Goal: Find specific page/section: Find specific page/section

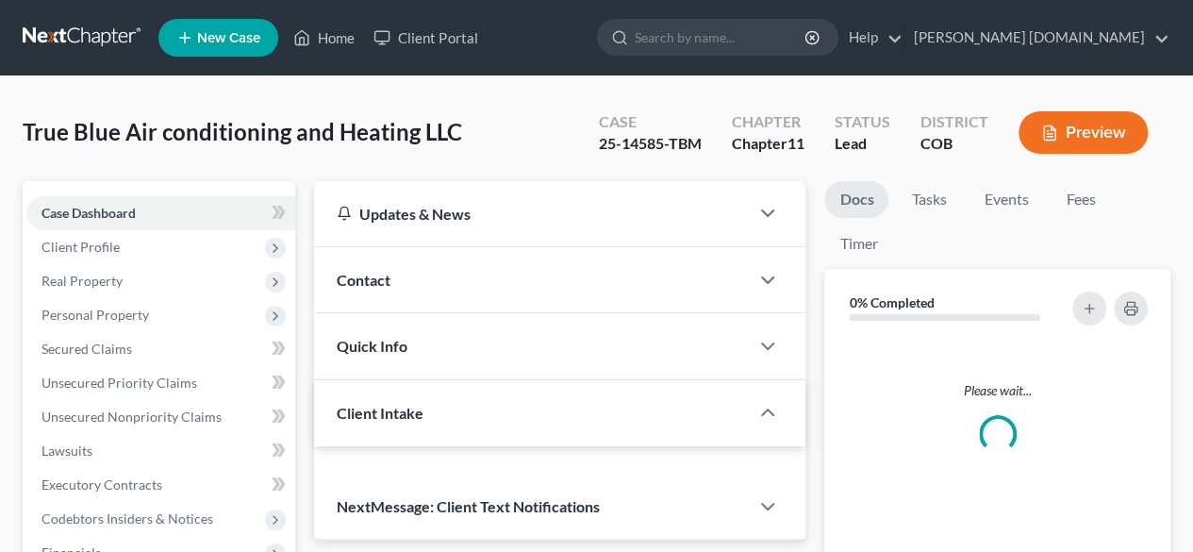
click at [68, 303] on span "Personal Property" at bounding box center [160, 315] width 269 height 34
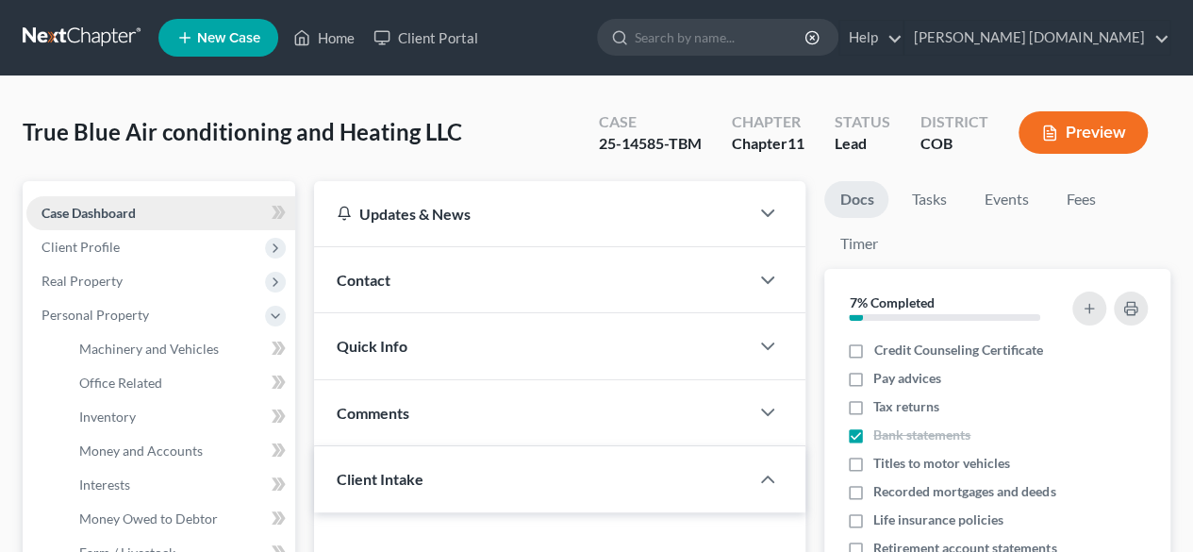
click at [127, 210] on span "Case Dashboard" at bounding box center [88, 213] width 94 height 16
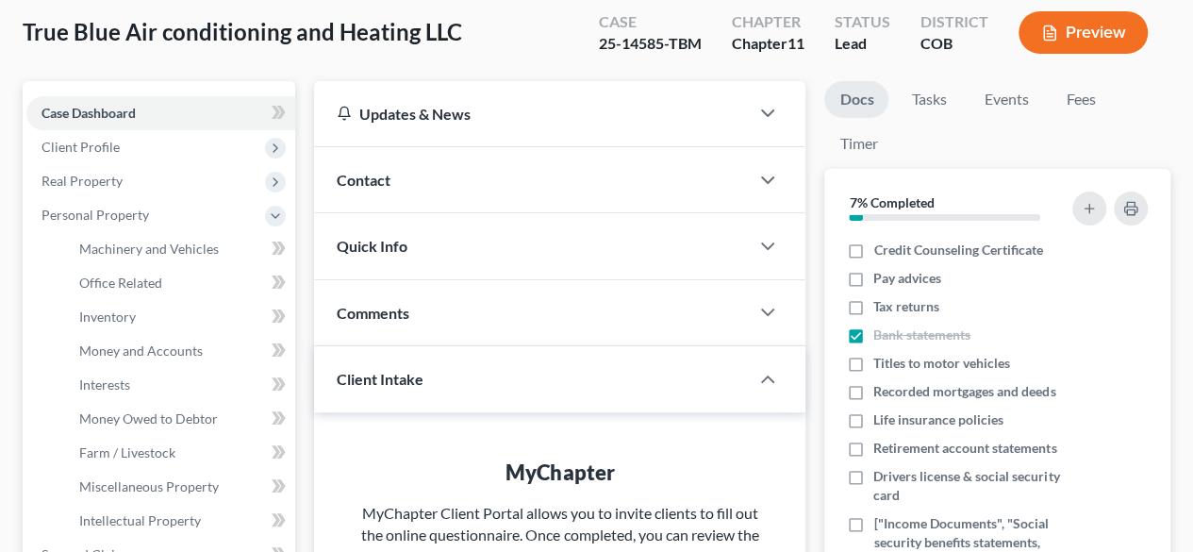
scroll to position [98, 0]
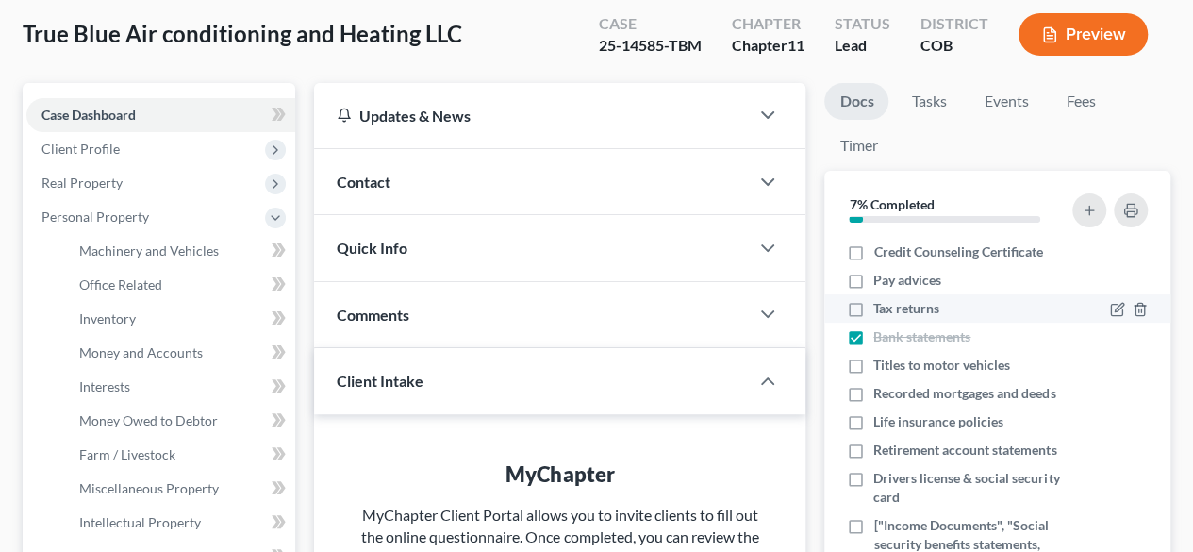
click at [916, 303] on span "Tax returns" at bounding box center [906, 308] width 66 height 19
click at [893, 303] on input "Tax returns" at bounding box center [887, 305] width 12 height 12
click at [916, 303] on span "Tax returns" at bounding box center [906, 308] width 66 height 19
click at [893, 303] on input "Tax returns" at bounding box center [887, 305] width 12 height 12
checkbox input "false"
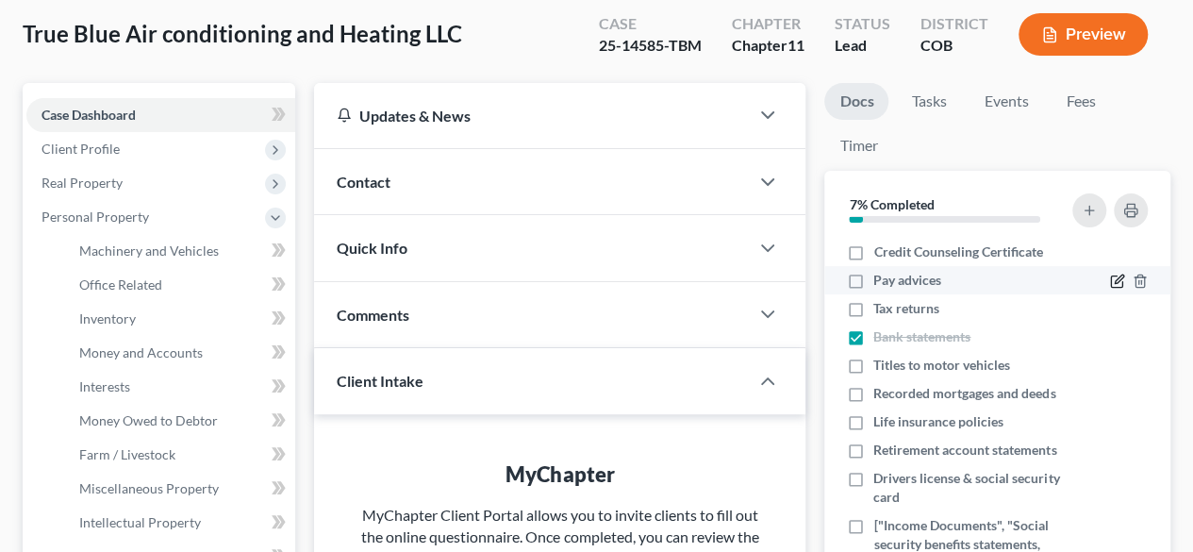
click at [1110, 281] on icon "button" at bounding box center [1117, 280] width 15 height 15
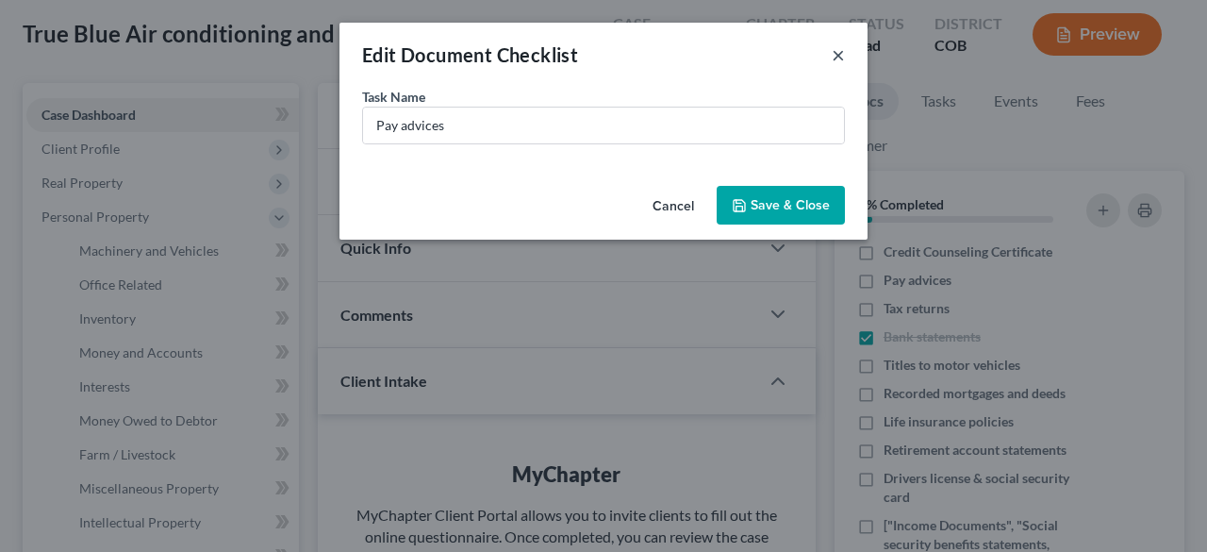
drag, startPoint x: 606, startPoint y: 193, endPoint x: 835, endPoint y: 58, distance: 266.3
click at [835, 57] on button "×" at bounding box center [838, 54] width 13 height 23
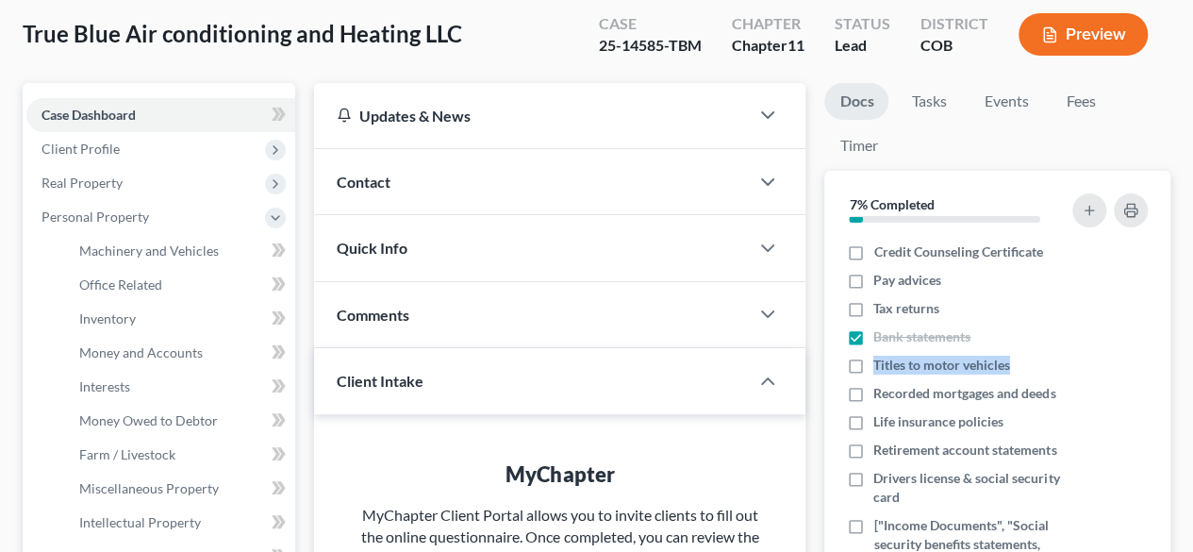
drag, startPoint x: 1154, startPoint y: 329, endPoint x: 1167, endPoint y: 363, distance: 36.4
click at [1167, 363] on div "Nothing here yet! Credit Counseling Certificate Pay advices Tax returns Bank st…" at bounding box center [997, 431] width 346 height 387
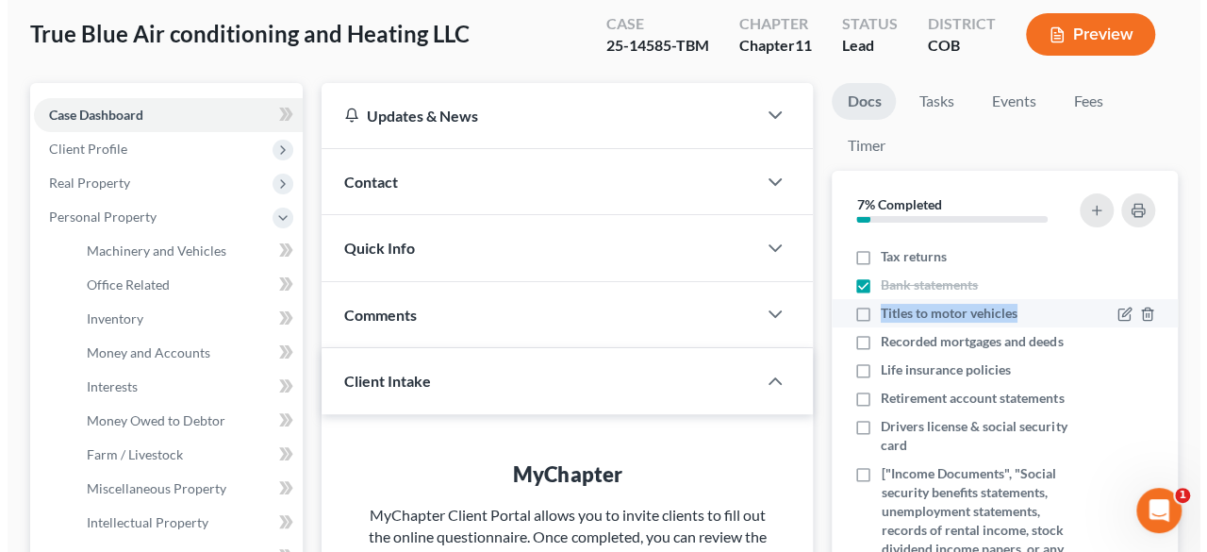
scroll to position [0, 0]
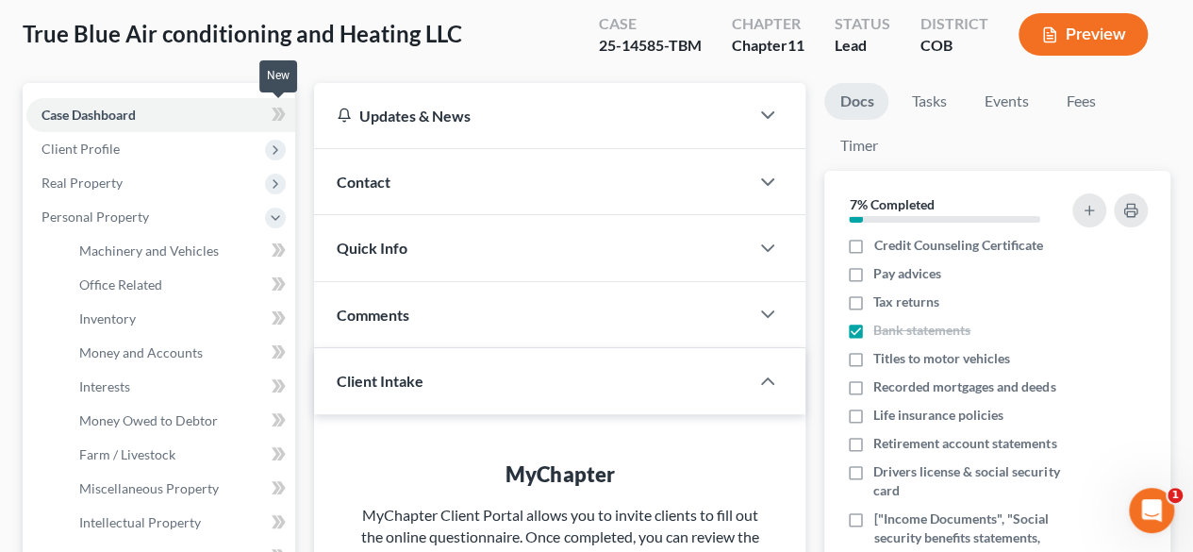
click at [276, 112] on icon at bounding box center [276, 113] width 8 height 13
click at [660, 38] on div "25-14585-TBM" at bounding box center [650, 46] width 103 height 22
click at [1088, 25] on button "Preview" at bounding box center [1082, 34] width 129 height 42
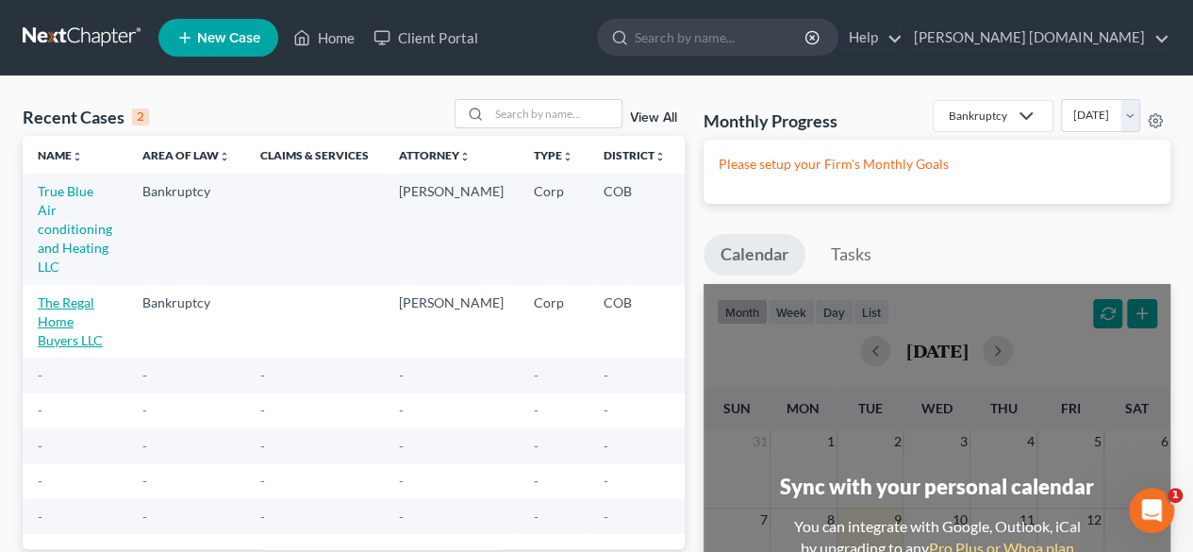
click at [65, 316] on link "The Regal Home Buyers LLC" at bounding box center [70, 321] width 65 height 54
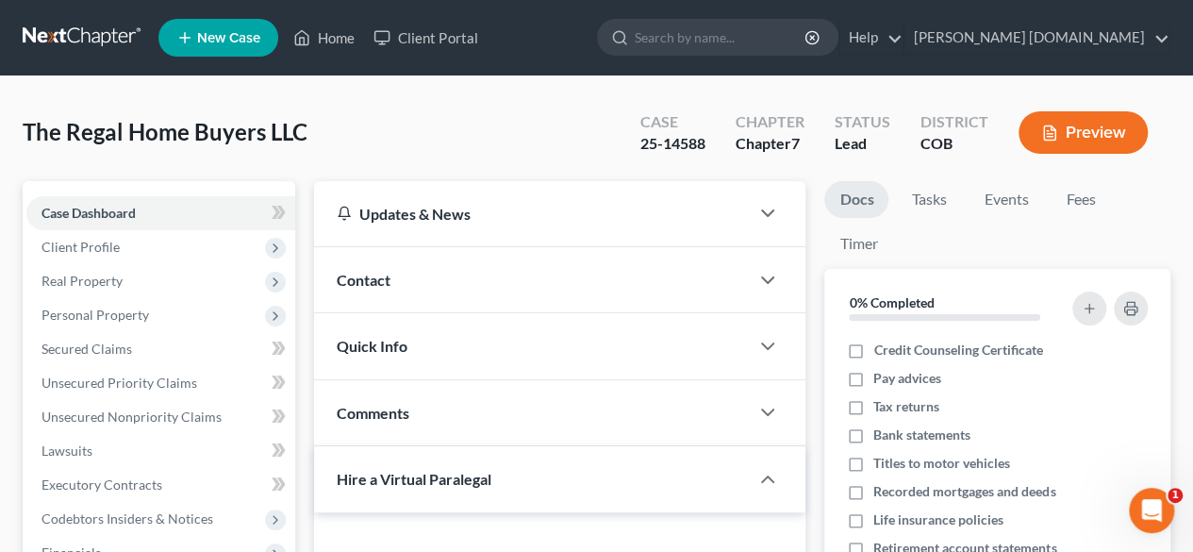
click at [1093, 137] on button "Preview" at bounding box center [1082, 132] width 129 height 42
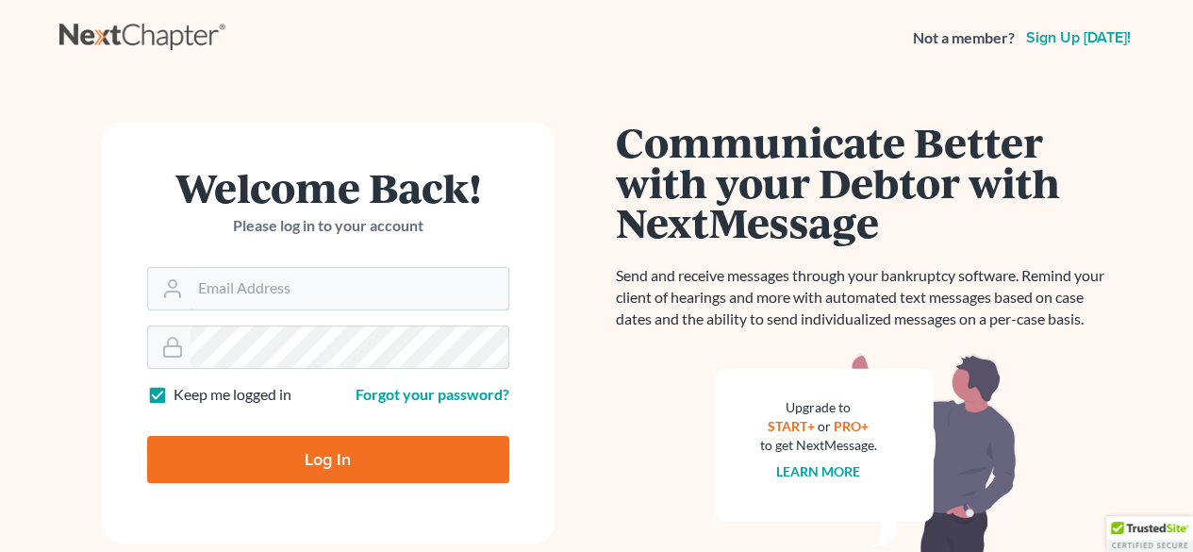
type input "[EMAIL_ADDRESS][DOMAIN_NAME]"
click at [326, 455] on input "Log In" at bounding box center [328, 459] width 362 height 47
type input "Thinking..."
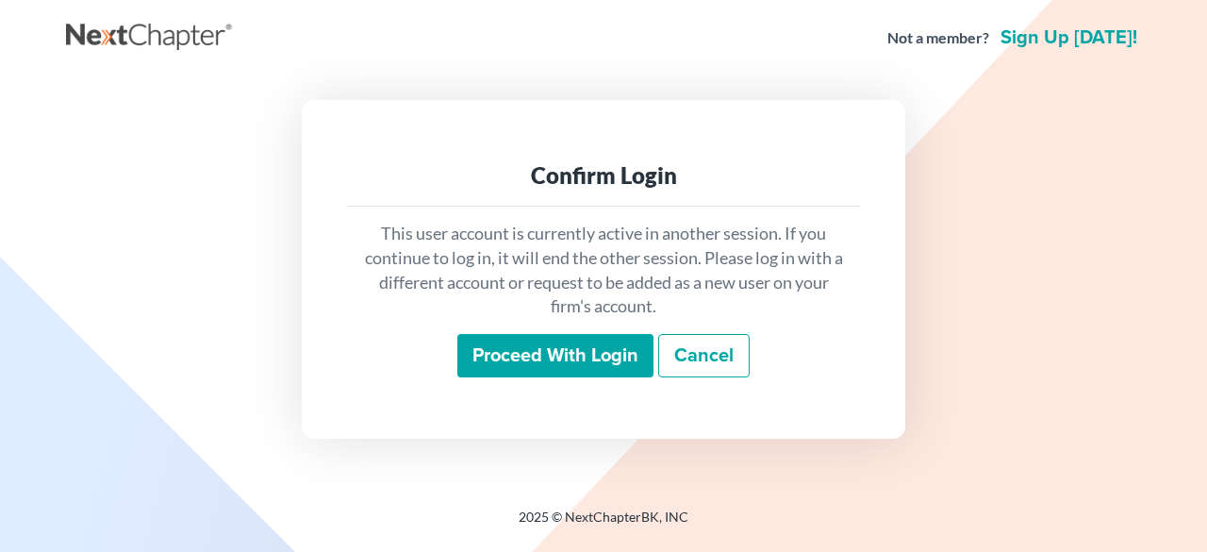
click at [575, 348] on input "Proceed with login" at bounding box center [555, 355] width 196 height 43
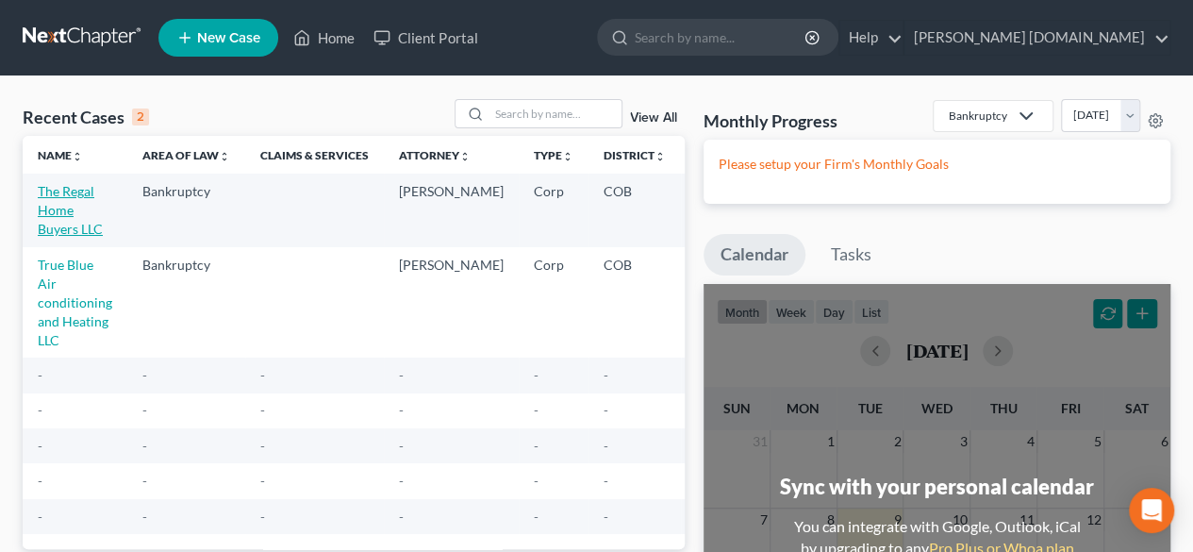
click at [55, 212] on link "The Regal Home Buyers LLC" at bounding box center [70, 210] width 65 height 54
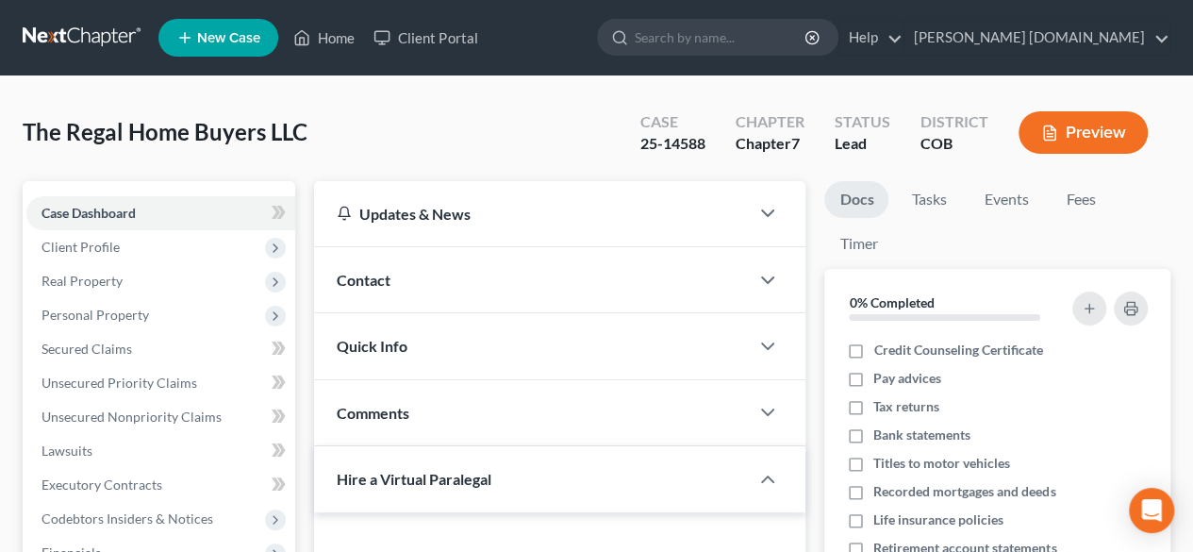
click at [1077, 129] on button "Preview" at bounding box center [1082, 132] width 129 height 42
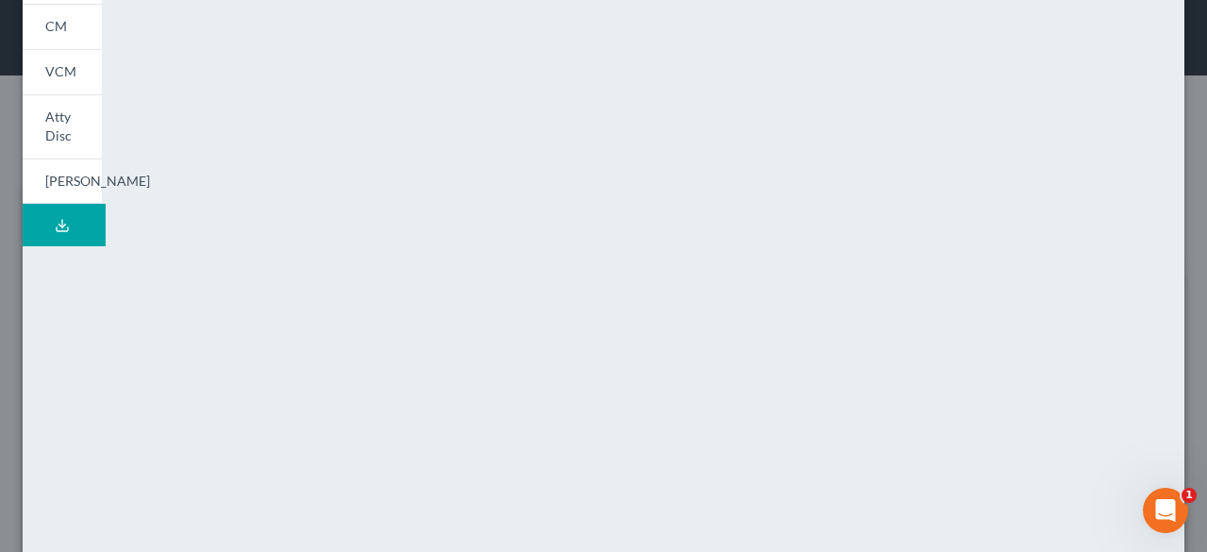
scroll to position [421, 0]
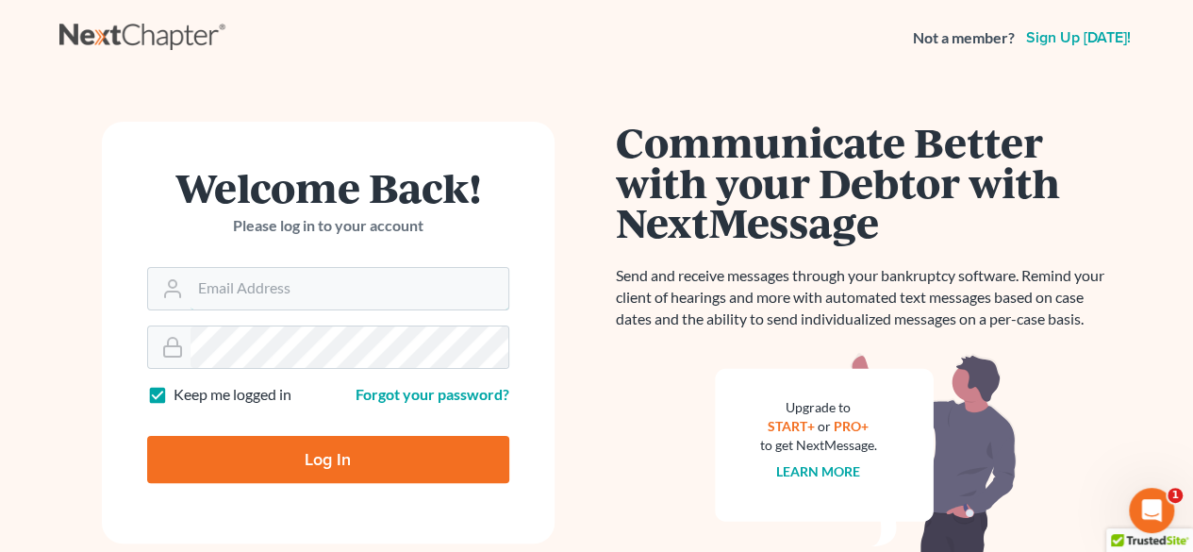
type input "JWILSONATTY@GMAIL.COM"
click at [313, 459] on input "Log In" at bounding box center [328, 459] width 362 height 47
type input "Thinking..."
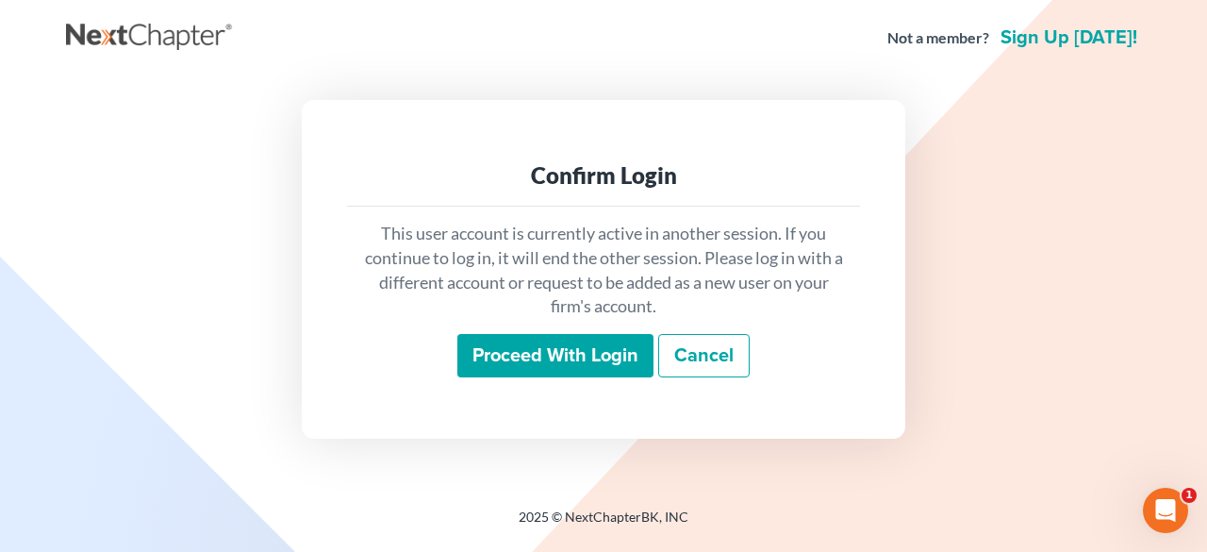
click at [499, 345] on input "Proceed with login" at bounding box center [555, 355] width 196 height 43
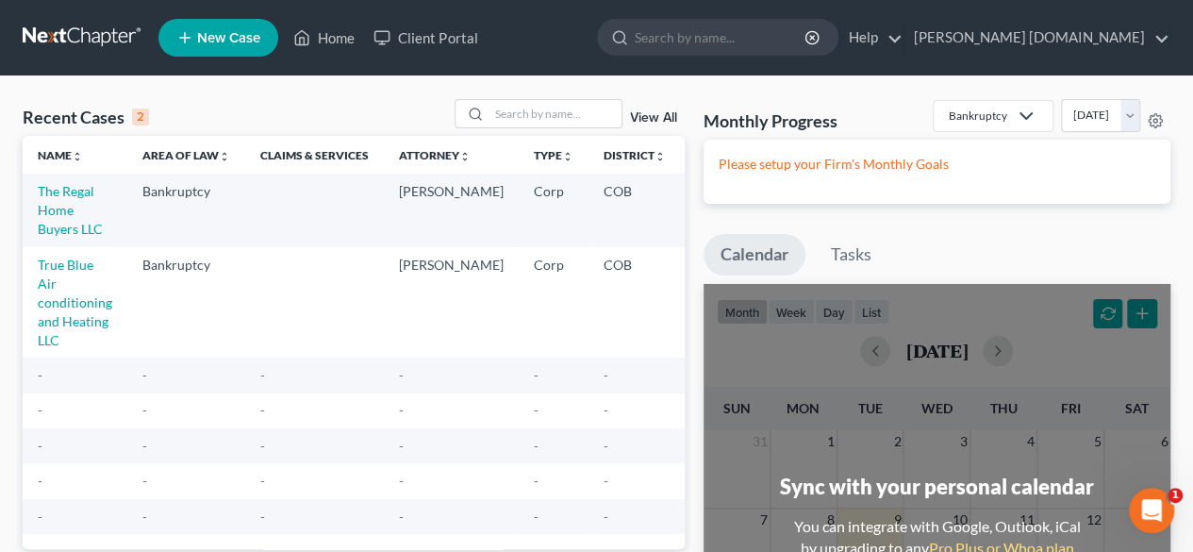
click at [73, 210] on td "The Regal Home Buyers LLC" at bounding box center [75, 209] width 105 height 73
click at [69, 186] on link "The Regal Home Buyers LLC" at bounding box center [70, 210] width 65 height 54
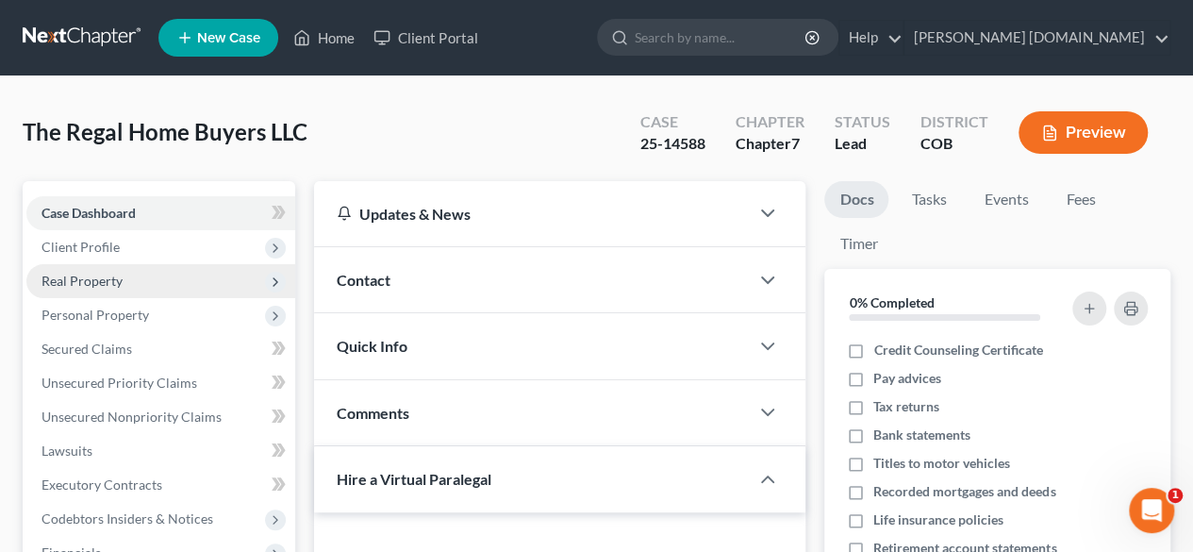
click at [107, 279] on span "Real Property" at bounding box center [81, 280] width 81 height 16
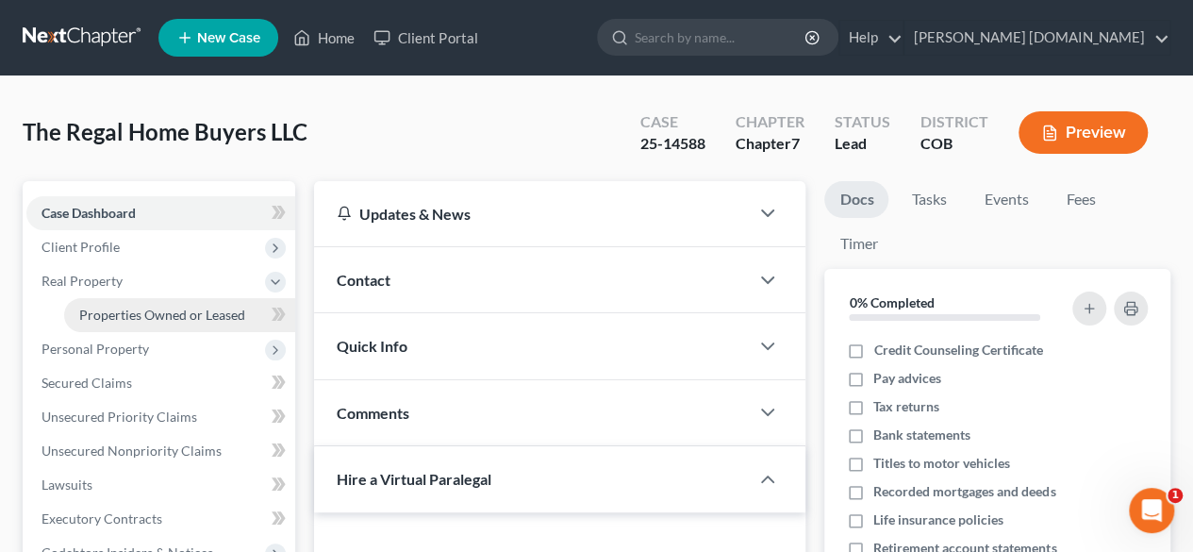
click at [126, 310] on span "Properties Owned or Leased" at bounding box center [162, 314] width 166 height 16
